Goal: Task Accomplishment & Management: Manage account settings

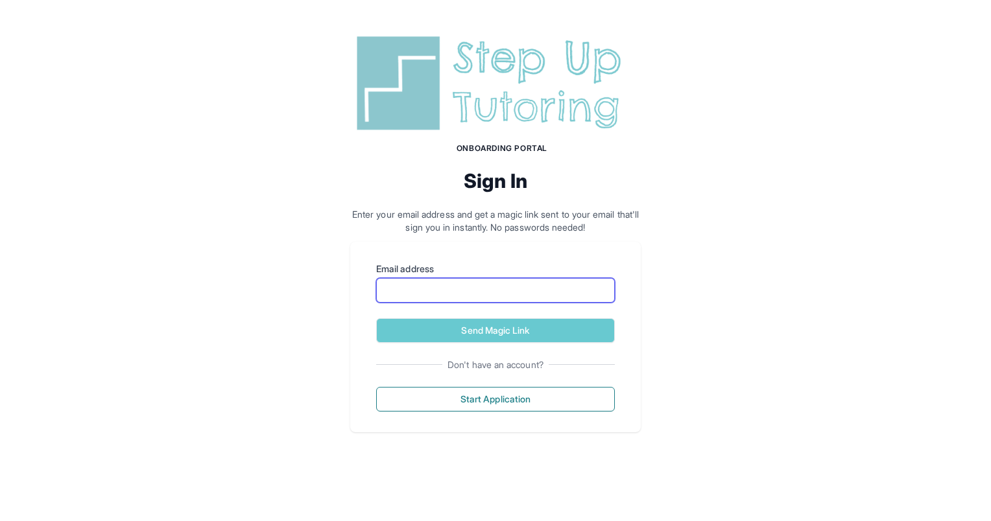
click at [418, 289] on input "Email address" at bounding box center [495, 290] width 239 height 25
click at [276, 353] on div "Onboarding Portal Sign In Enter your email address and get a magic link sent to…" at bounding box center [495, 232] width 991 height 464
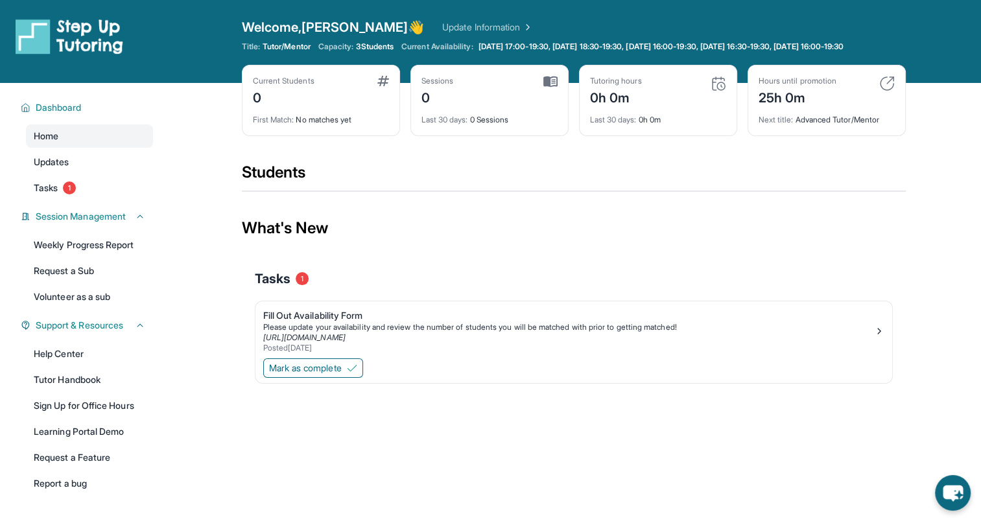
click at [462, 23] on link "Update Information" at bounding box center [487, 27] width 91 height 13
click at [298, 375] on span "Mark as complete" at bounding box center [305, 368] width 73 height 13
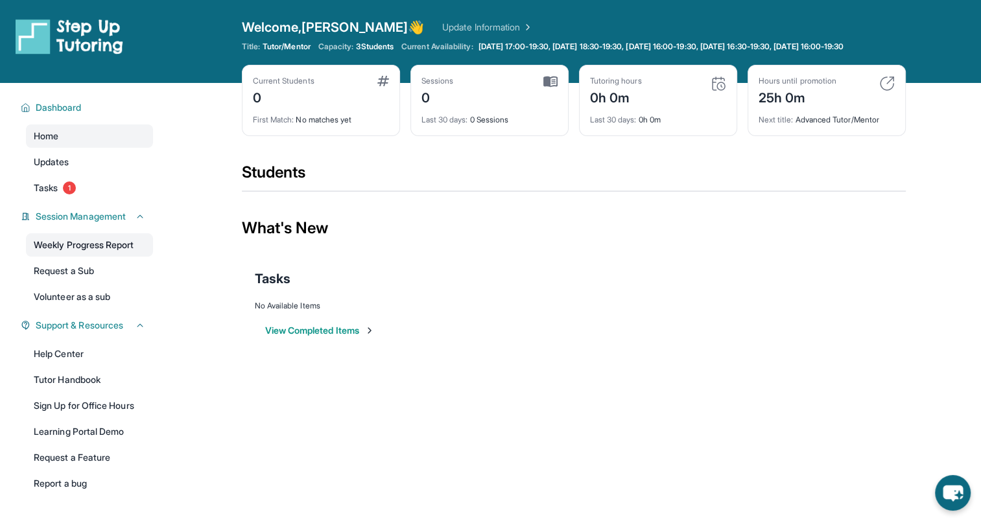
click at [139, 254] on link "Weekly Progress Report" at bounding box center [89, 244] width 127 height 23
